Goal: Information Seeking & Learning: Learn about a topic

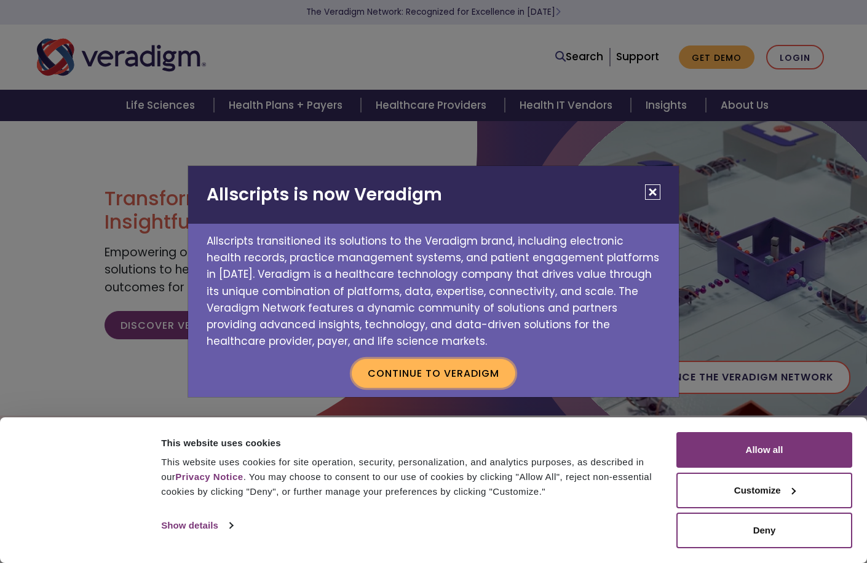
click at [452, 369] on button "Continue to Veradigm" at bounding box center [433, 373] width 163 height 28
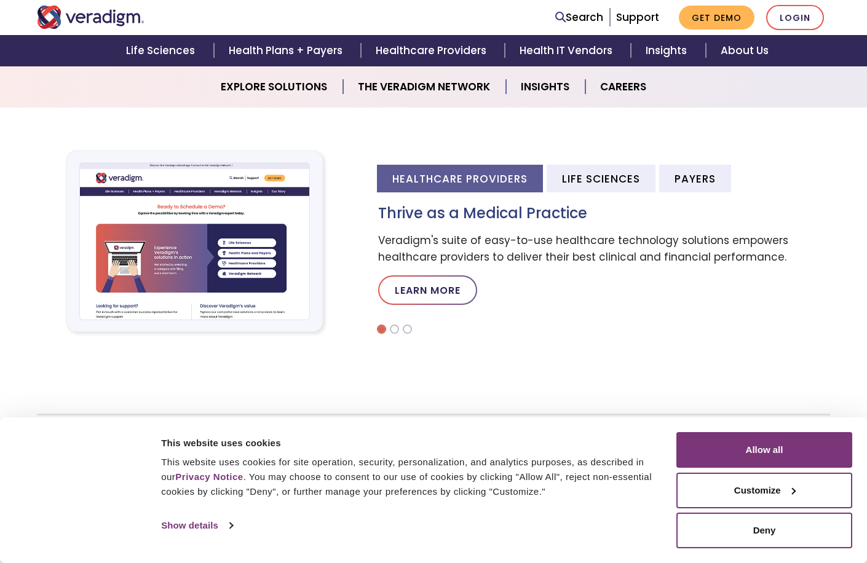
scroll to position [349, 0]
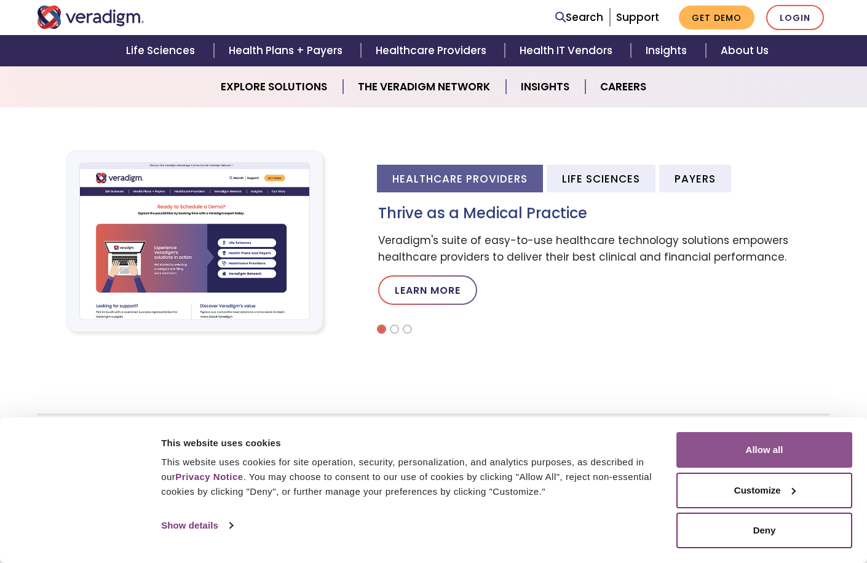
click at [739, 447] on button "Allow all" at bounding box center [764, 450] width 176 height 36
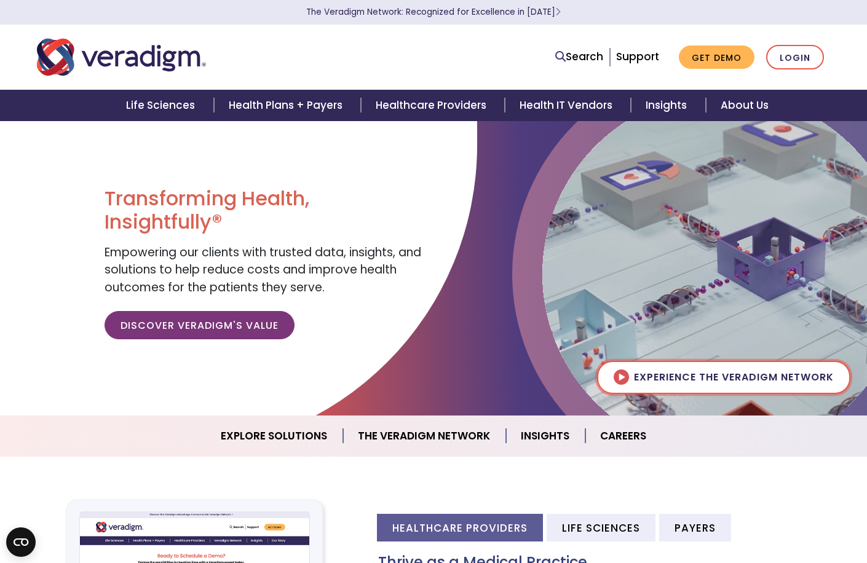
scroll to position [0, 0]
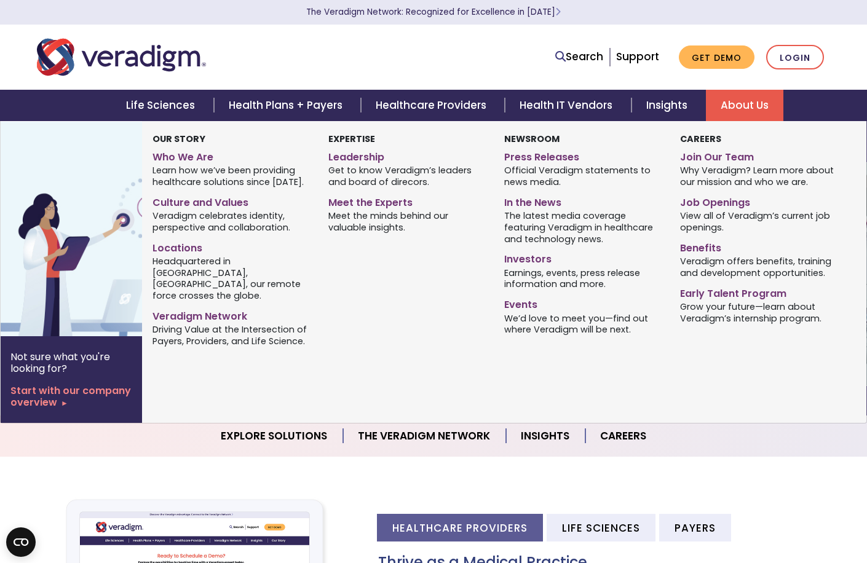
click at [734, 108] on link "About Us" at bounding box center [744, 105] width 77 height 31
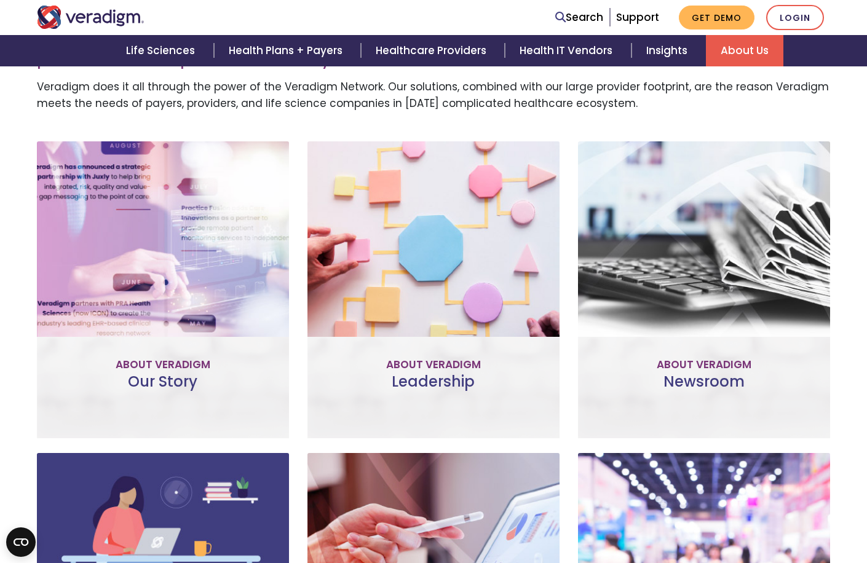
scroll to position [427, 0]
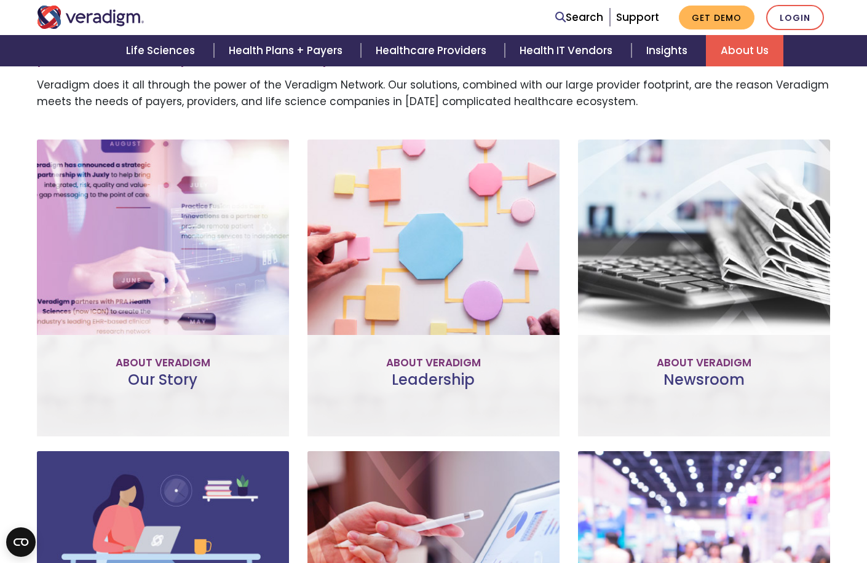
click at [417, 340] on link "Meet the Team" at bounding box center [433, 343] width 114 height 28
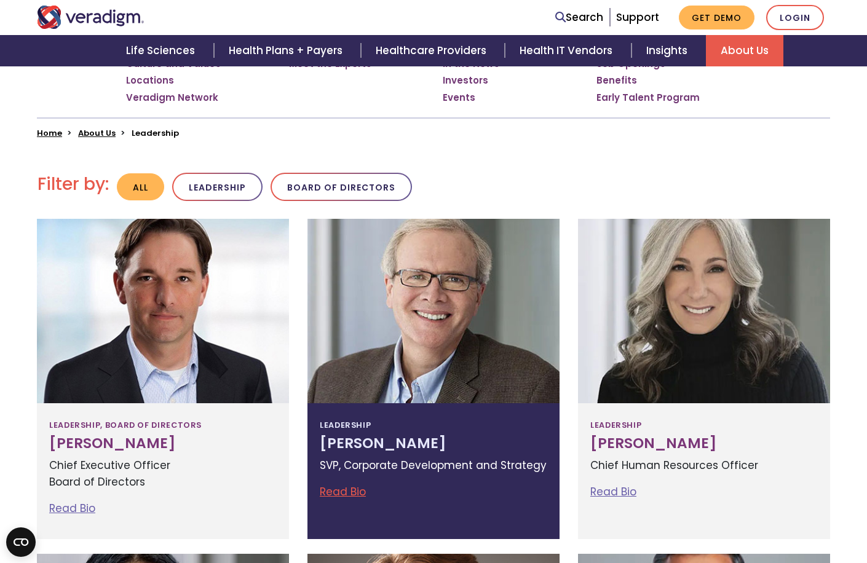
scroll to position [251, 0]
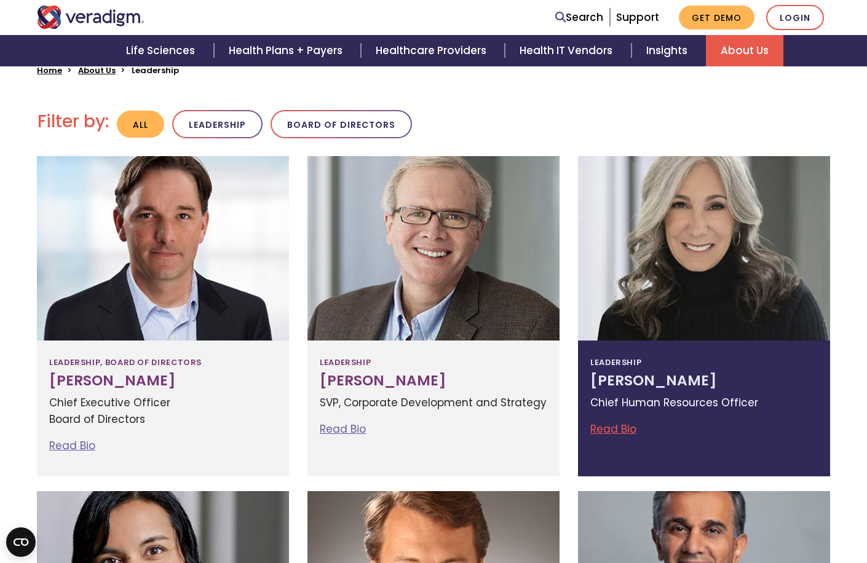
click at [610, 428] on link "Read Bio" at bounding box center [613, 429] width 46 height 15
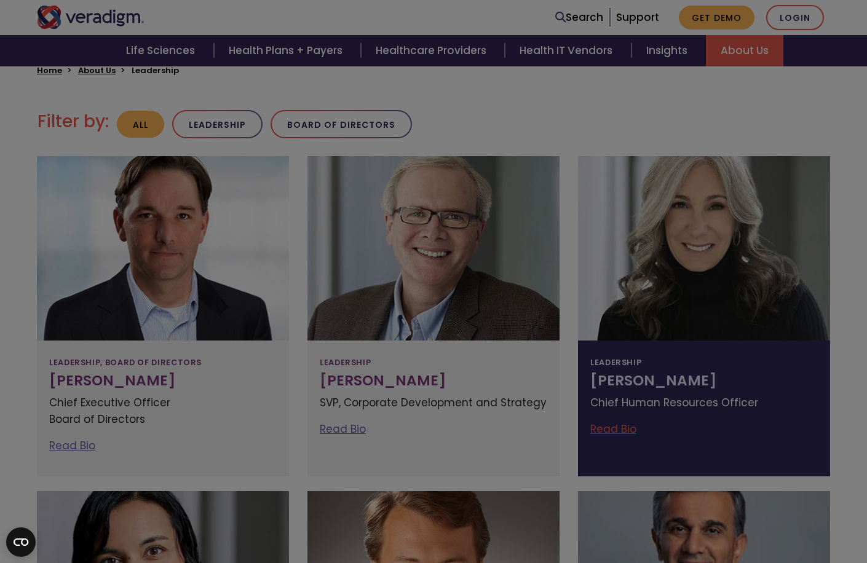
scroll to position [317, 0]
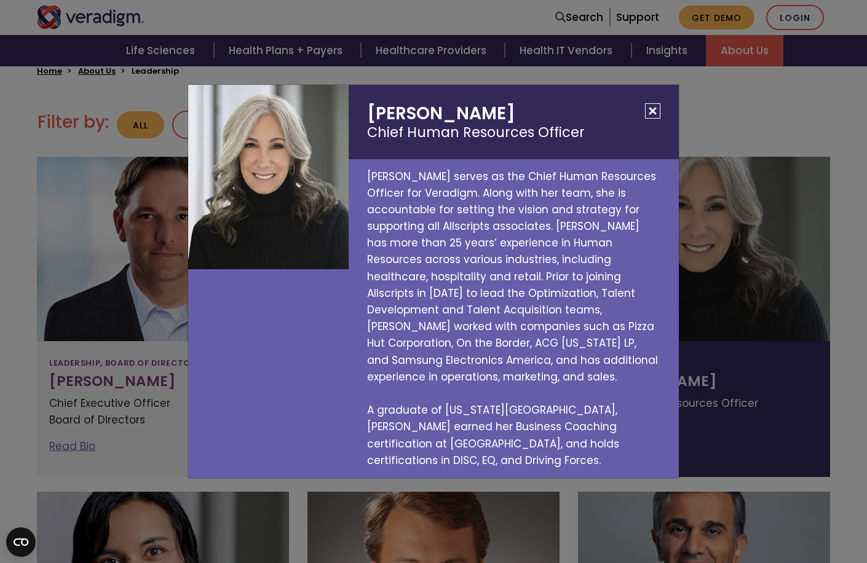
click at [651, 119] on button "Close" at bounding box center [652, 110] width 15 height 15
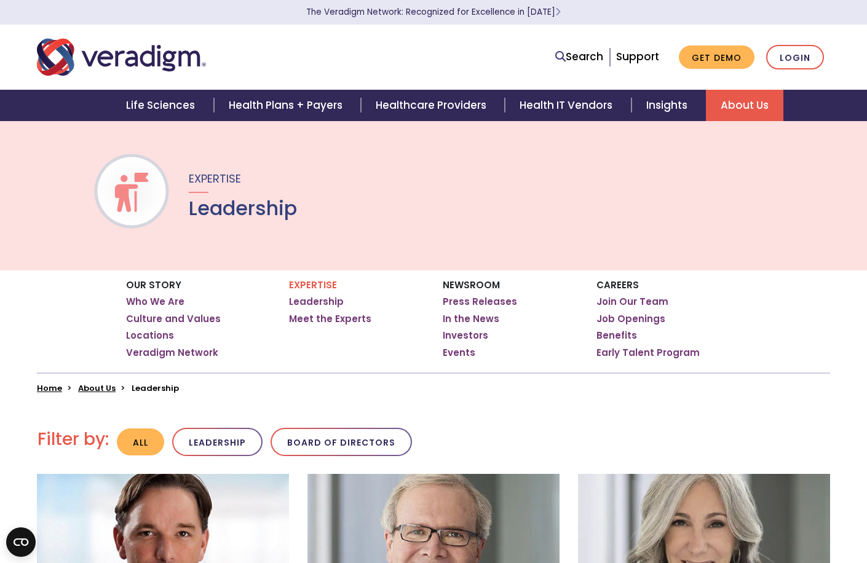
scroll to position [0, 0]
click at [171, 300] on link "Who We Are" at bounding box center [155, 302] width 58 height 12
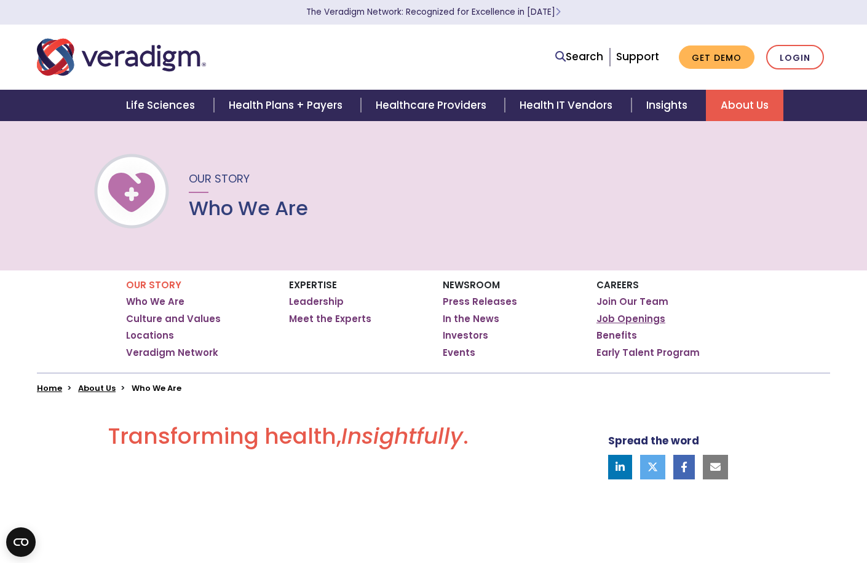
click at [613, 320] on link "Job Openings" at bounding box center [630, 319] width 69 height 12
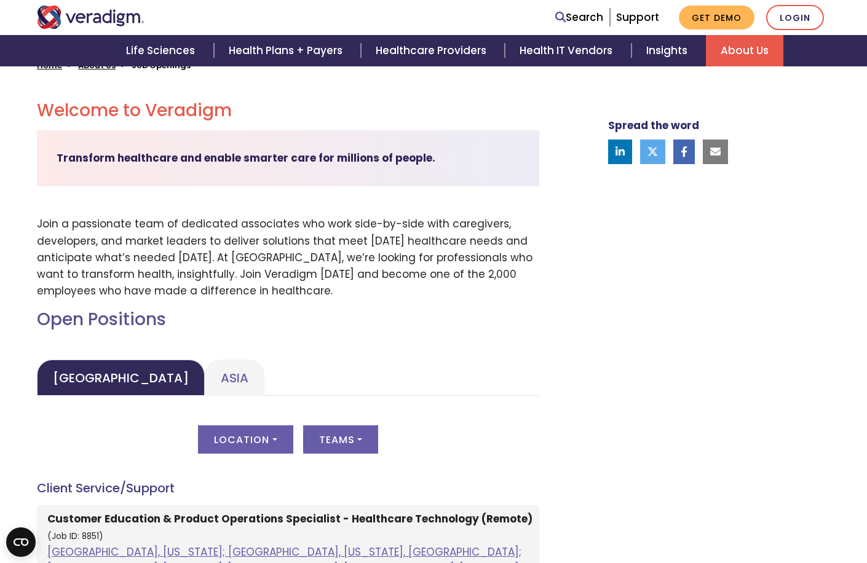
scroll to position [324, 0]
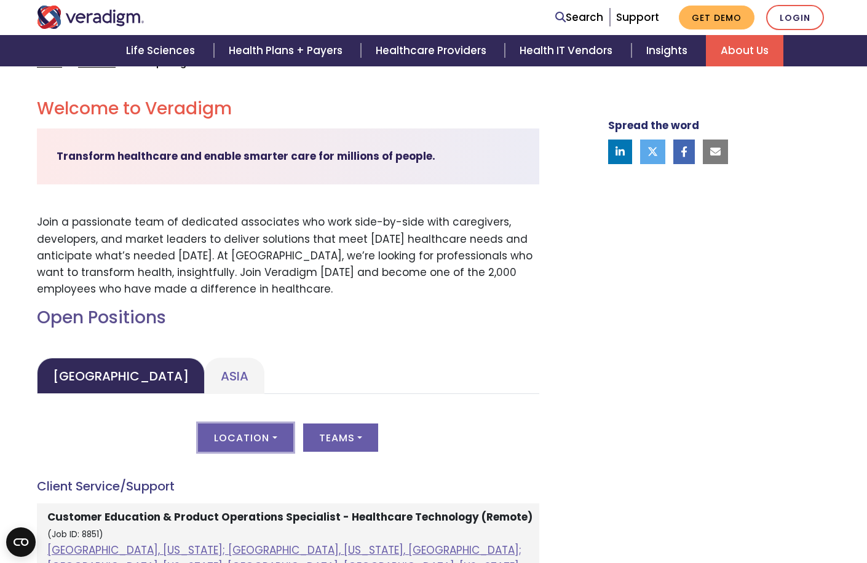
click at [263, 438] on button "Location" at bounding box center [245, 437] width 95 height 28
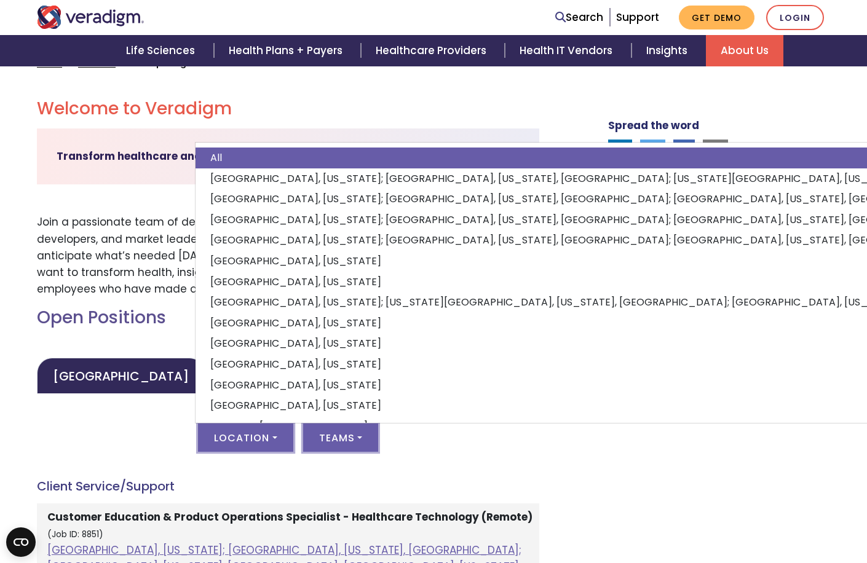
click at [353, 439] on button "Teams" at bounding box center [340, 437] width 75 height 28
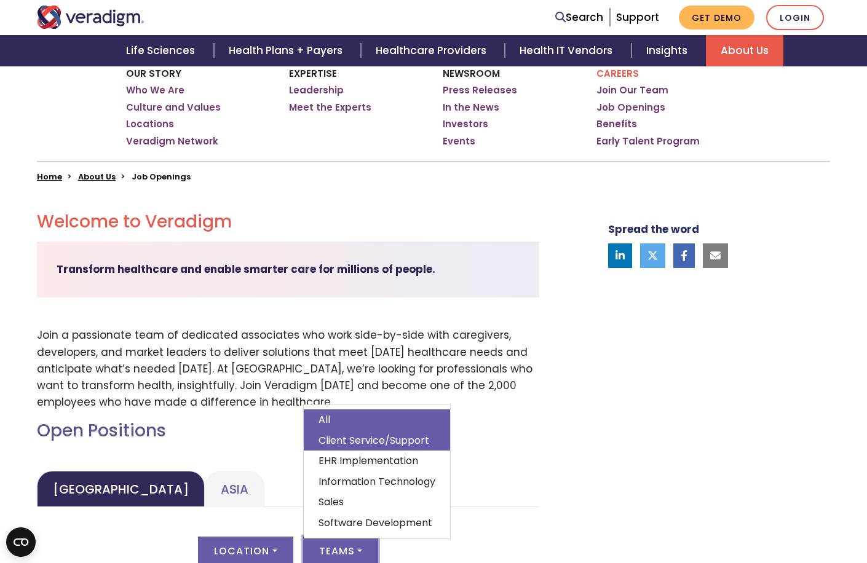
scroll to position [211, 0]
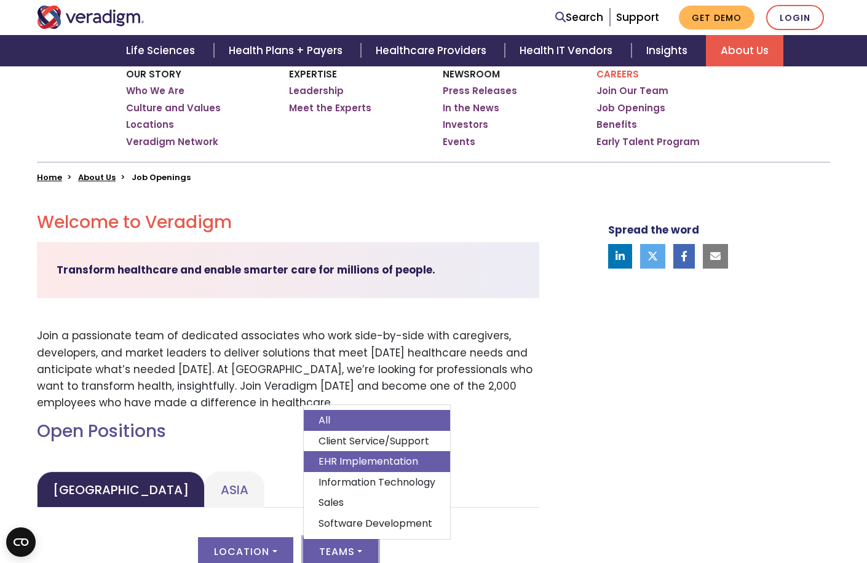
click at [377, 456] on link "EHR Implementation" at bounding box center [377, 461] width 146 height 21
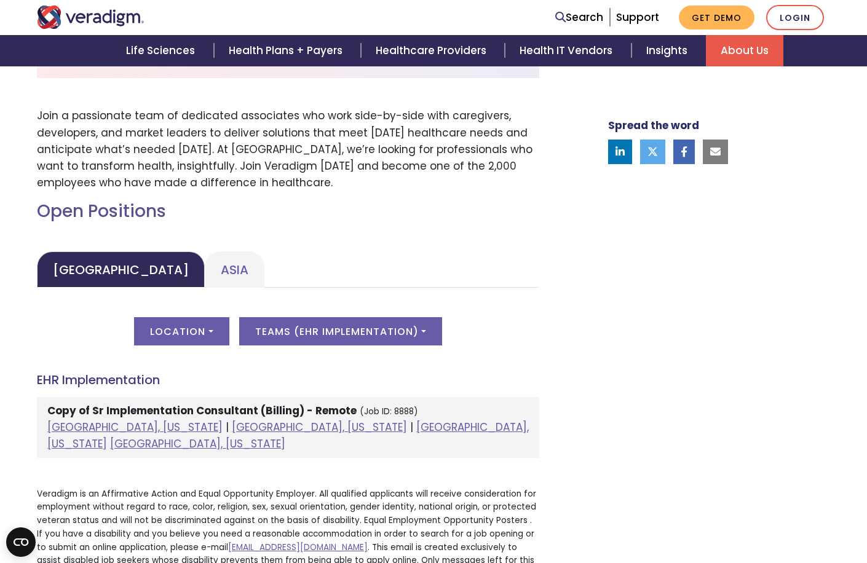
scroll to position [407, 0]
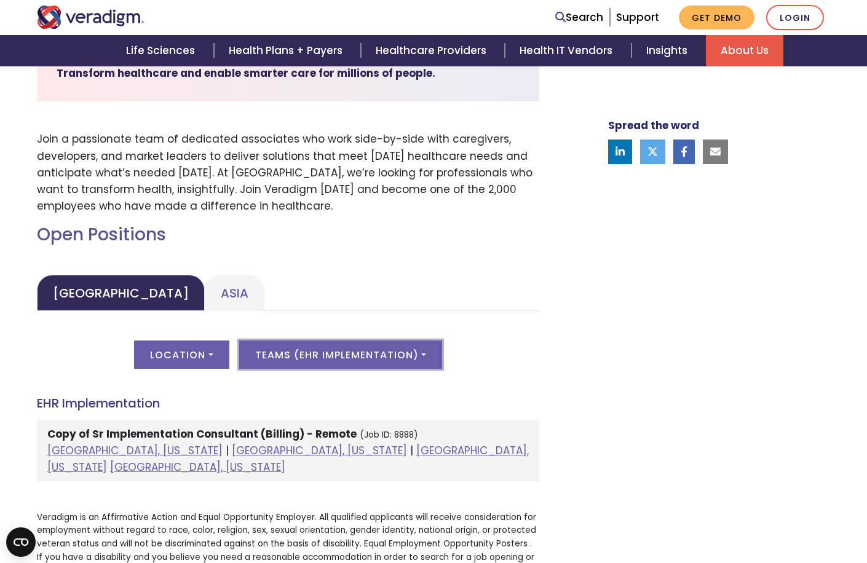
click at [422, 353] on button "Teams ( EHR Implementation )" at bounding box center [340, 354] width 203 height 28
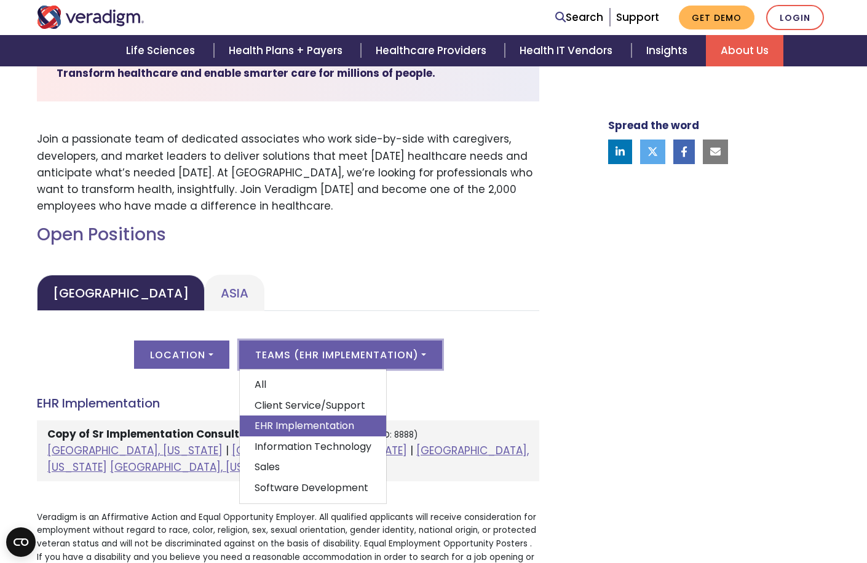
click at [321, 377] on link "All" at bounding box center [313, 384] width 146 height 21
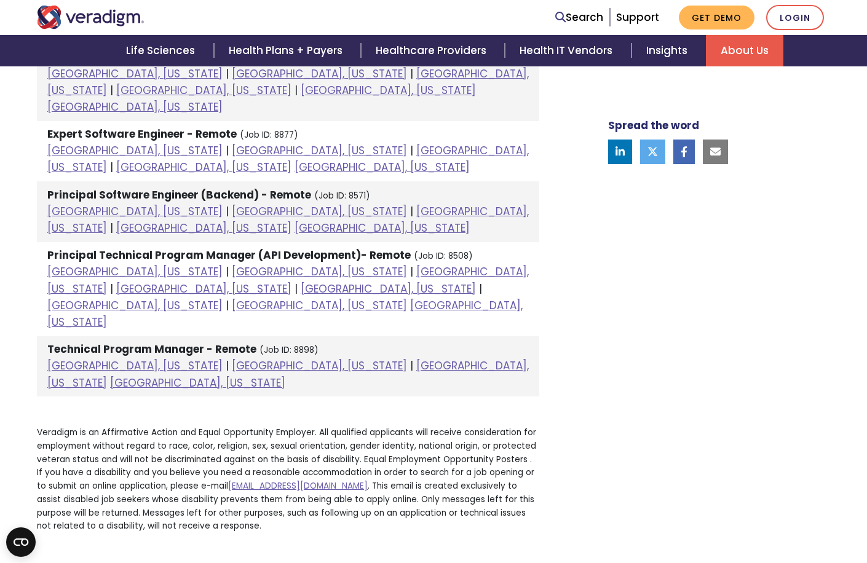
scroll to position [1621, 0]
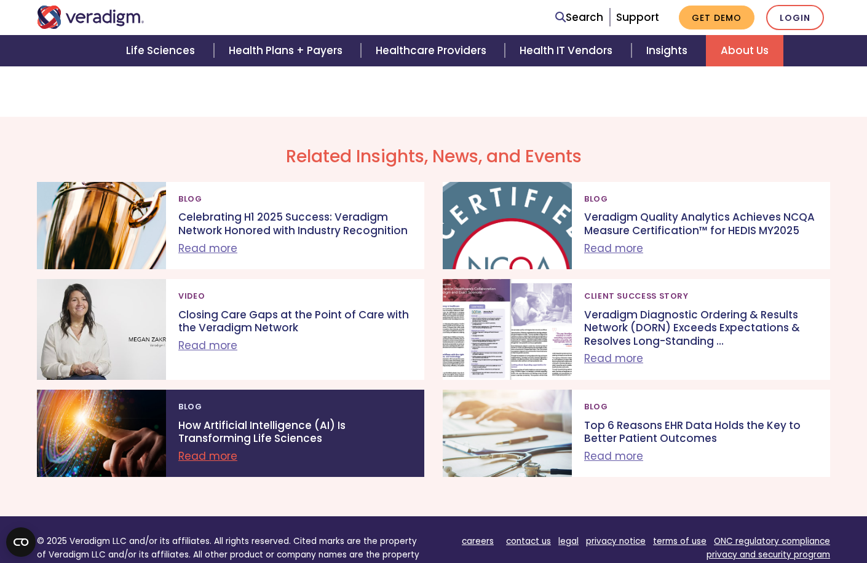
scroll to position [1050, 0]
